Goal: Information Seeking & Learning: Find specific fact

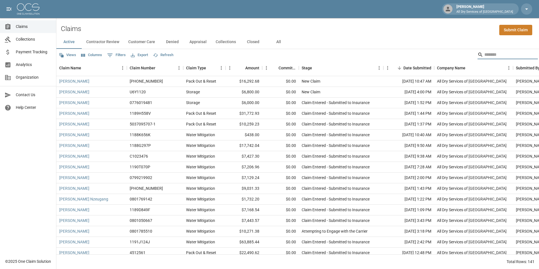
click at [487, 52] on input "Search" at bounding box center [507, 54] width 45 height 9
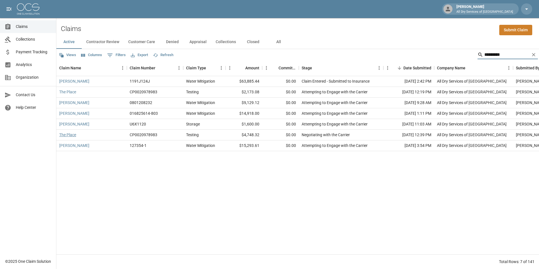
type input "*********"
click at [67, 136] on link "The Place" at bounding box center [67, 135] width 17 height 6
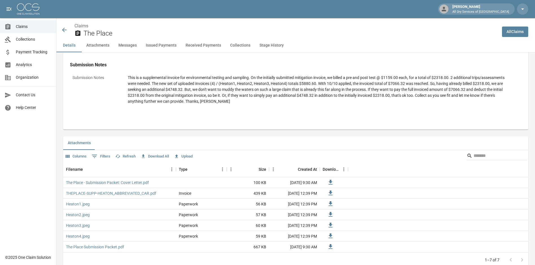
scroll to position [367, 0]
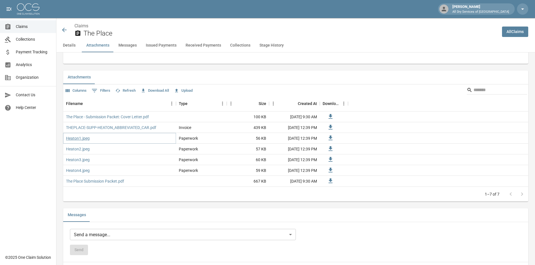
click at [77, 140] on link "Heaton1.jpeg" at bounding box center [78, 138] width 24 height 6
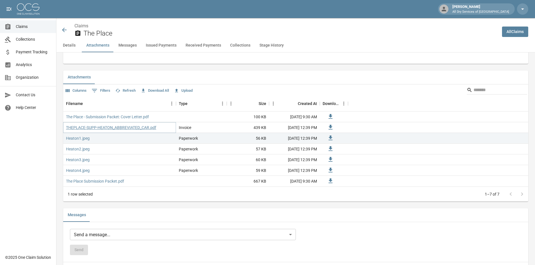
click at [115, 126] on link "THEPLACE-SUPP-HEATON_ABBREVIATED_CAR.pdf" at bounding box center [111, 128] width 90 height 6
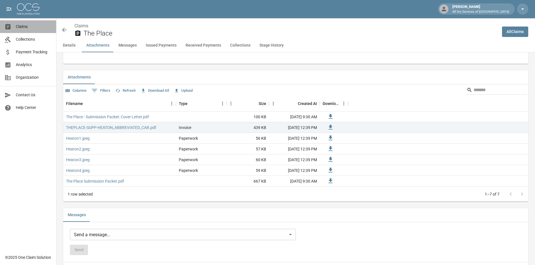
click at [22, 24] on span "Claims" at bounding box center [34, 27] width 36 height 6
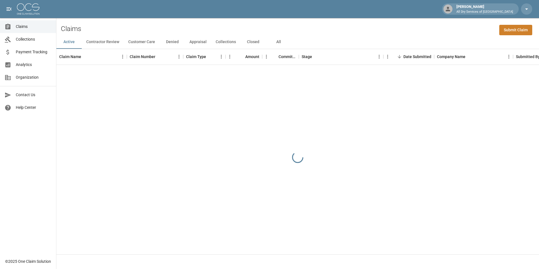
click at [279, 40] on button "All" at bounding box center [278, 42] width 25 height 14
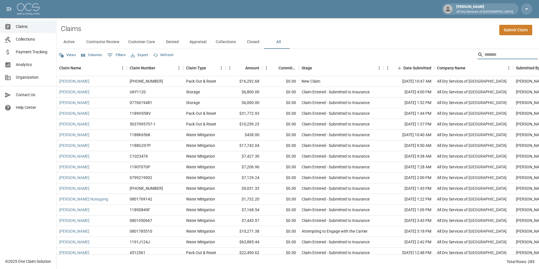
click at [503, 56] on input "Search" at bounding box center [507, 54] width 45 height 9
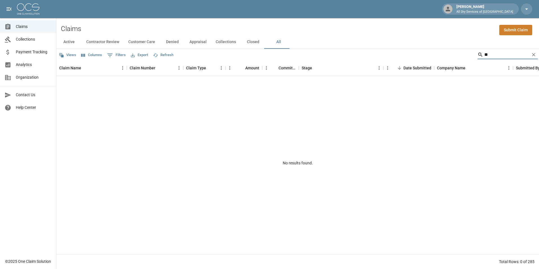
type input "*"
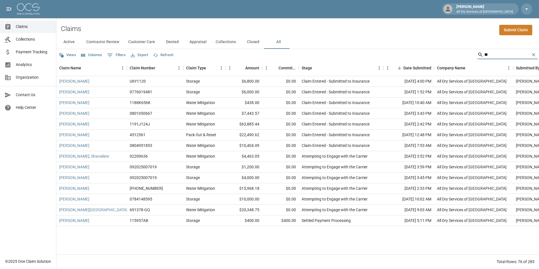
type input "*"
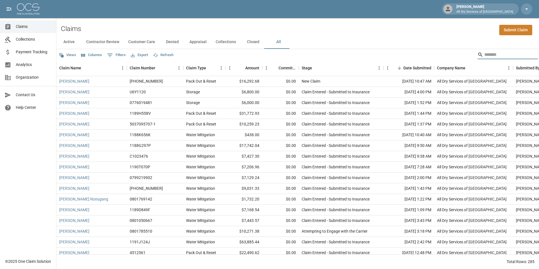
click at [490, 56] on input "Search" at bounding box center [507, 54] width 45 height 9
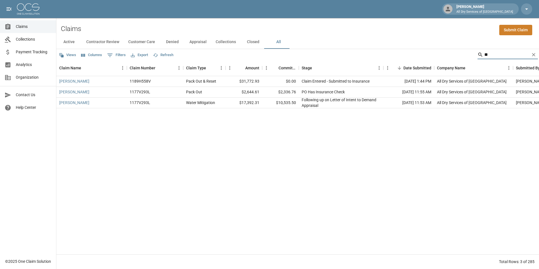
type input "*"
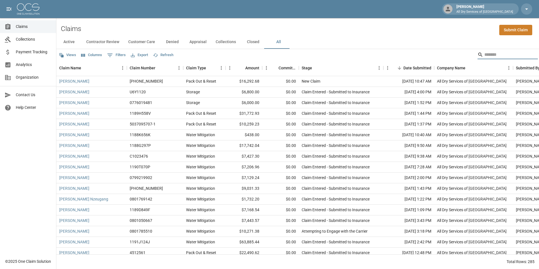
click at [497, 56] on input "Search" at bounding box center [507, 54] width 45 height 9
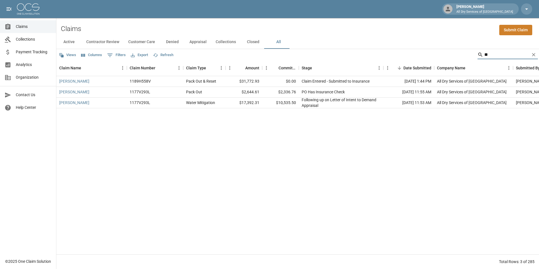
type input "*"
